Goal: Check status

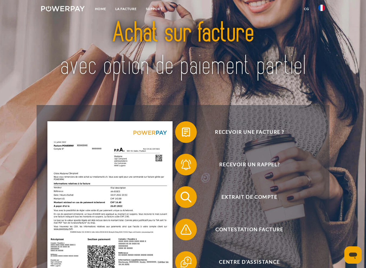
scroll to position [27, 0]
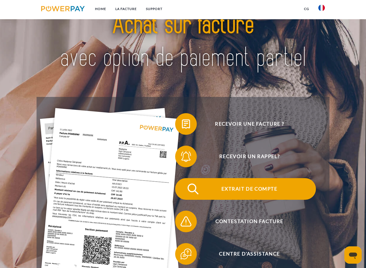
click at [257, 188] on span "Extrait de compte" at bounding box center [249, 189] width 133 height 22
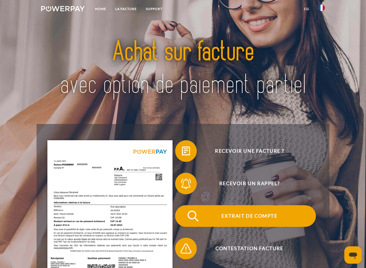
click at [254, 215] on span "Extrait de compte" at bounding box center [249, 216] width 133 height 22
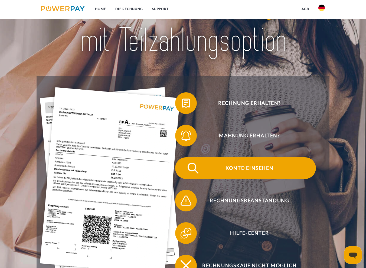
scroll to position [54, 0]
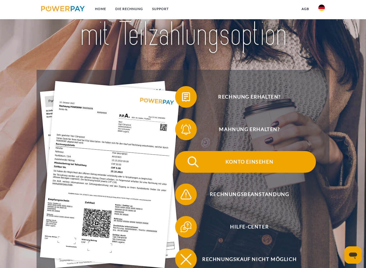
click at [259, 162] on span "Konto einsehen" at bounding box center [249, 162] width 133 height 22
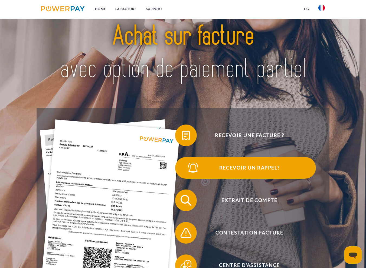
scroll to position [27, 0]
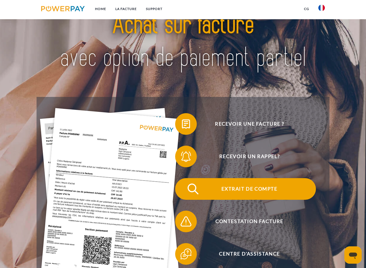
click at [258, 185] on span "Extrait de compte" at bounding box center [249, 189] width 133 height 22
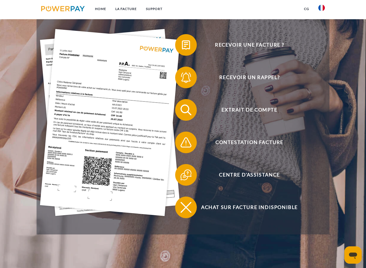
scroll to position [108, 0]
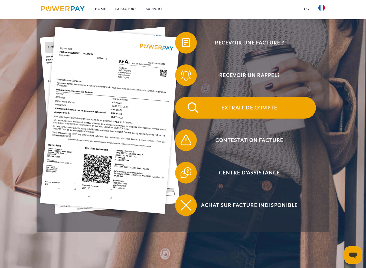
click at [258, 111] on span "Extrait de compte" at bounding box center [249, 108] width 133 height 22
